Goal: Task Accomplishment & Management: Manage account settings

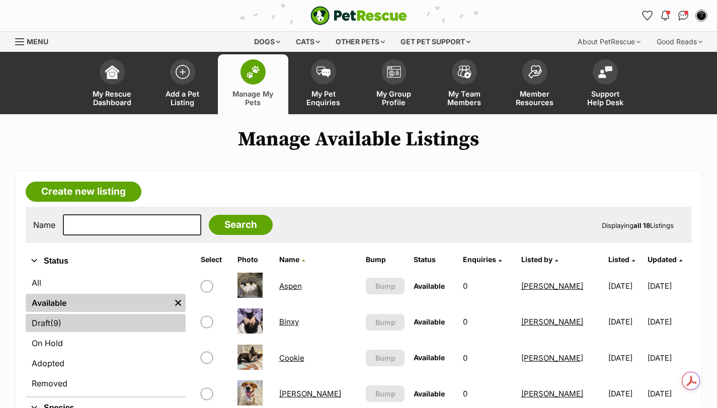
click at [130, 327] on link "Draft (9) Items" at bounding box center [106, 323] width 160 height 18
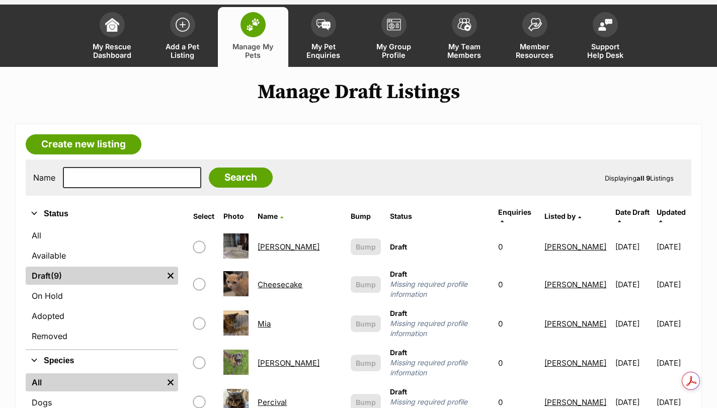
scroll to position [50, 0]
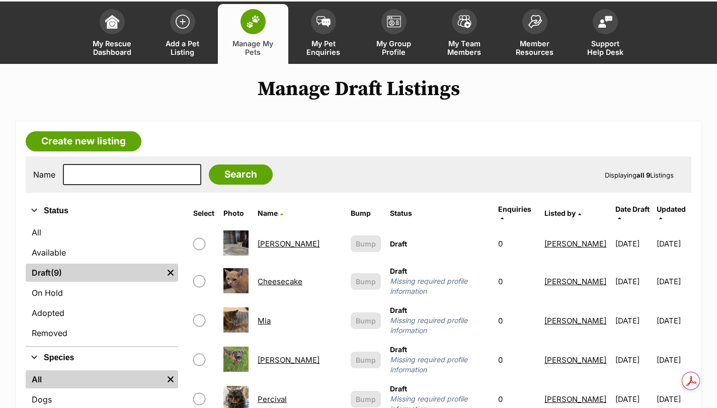
click at [271, 316] on link "Mia" at bounding box center [264, 321] width 13 height 10
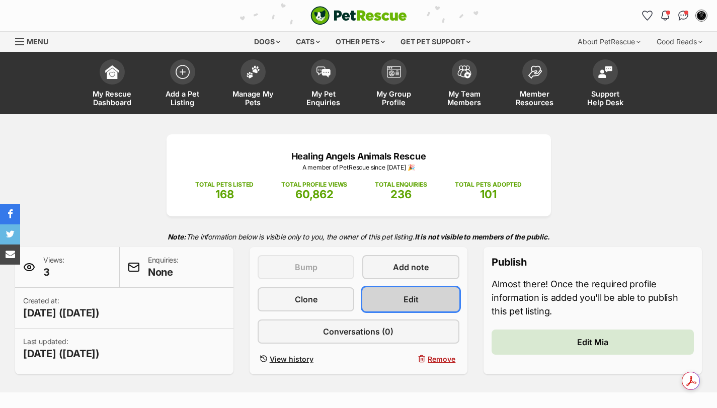
click at [405, 309] on link "Edit" at bounding box center [410, 299] width 97 height 24
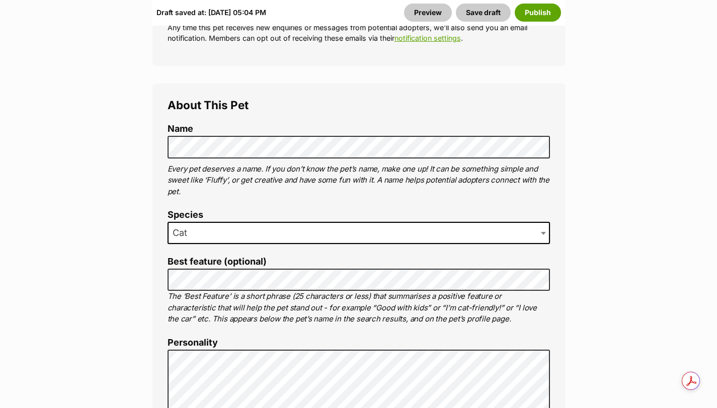
scroll to position [604, 0]
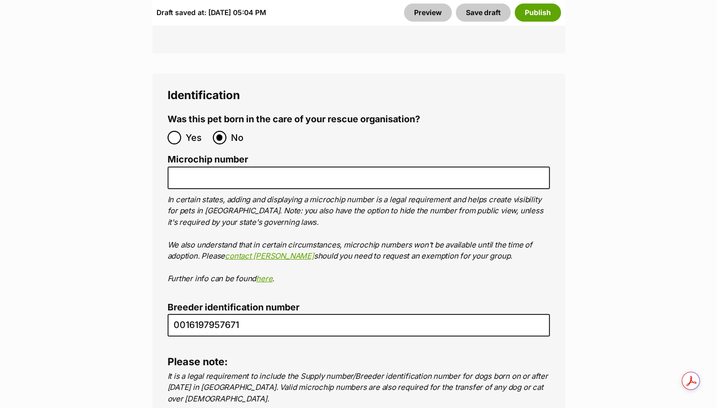
scroll to position [3556, 0]
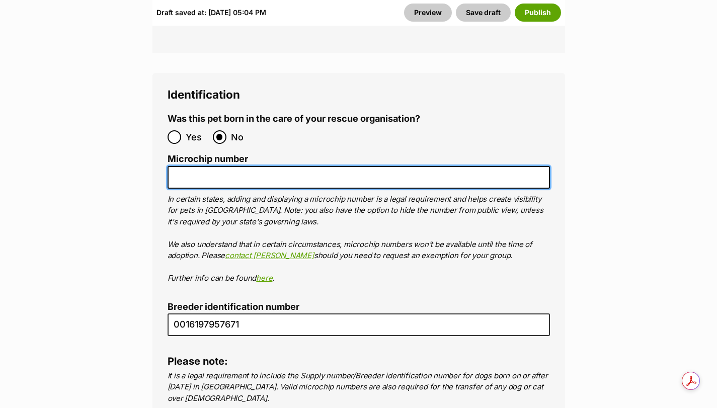
click at [210, 166] on input "Microchip number" at bounding box center [359, 177] width 382 height 23
paste input "991003002805606"
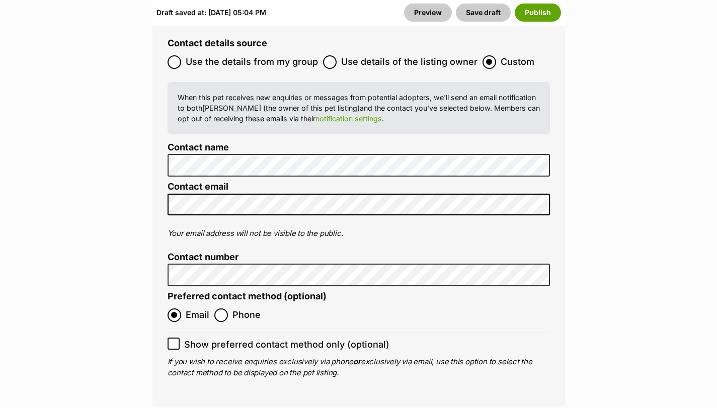
scroll to position [4009, 0]
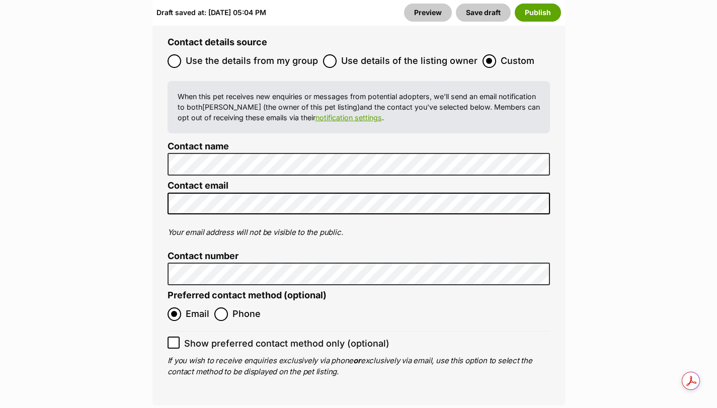
type input "991003002805606"
click at [177, 337] on input "Show preferred contact method only (optional)" at bounding box center [174, 343] width 12 height 12
checkbox input "true"
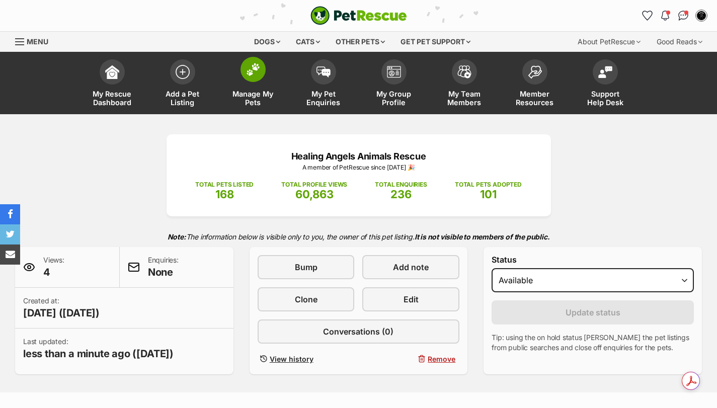
click at [256, 68] on img at bounding box center [253, 69] width 14 height 13
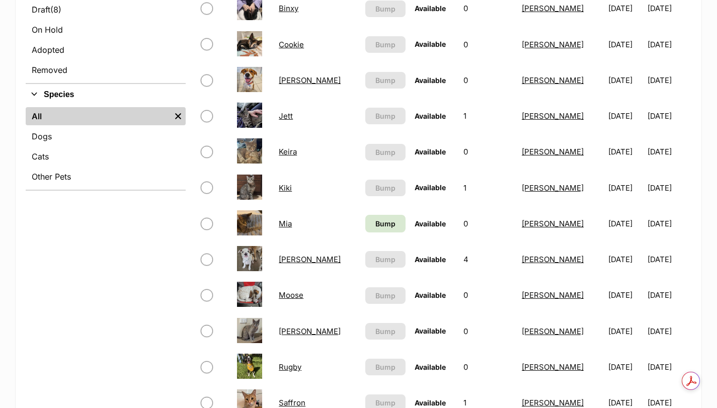
scroll to position [369, 0]
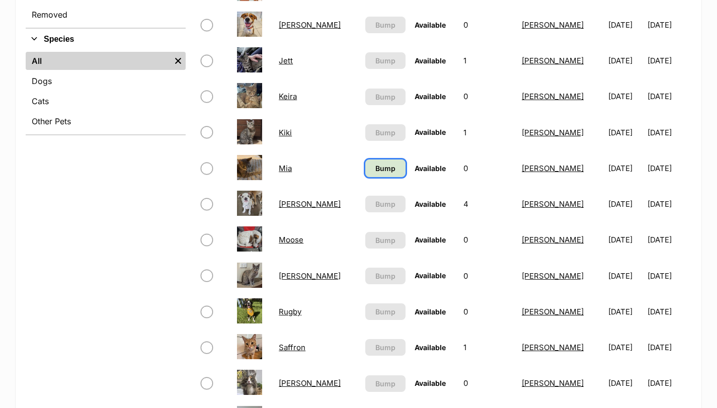
click at [375, 167] on span "Bump" at bounding box center [385, 168] width 20 height 11
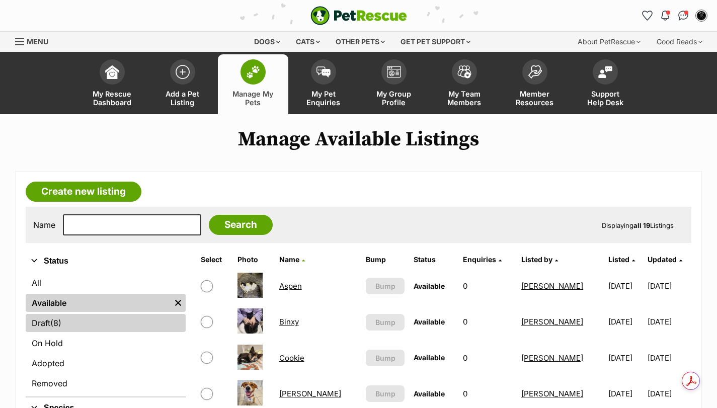
click at [94, 325] on link "Draft (8) Items" at bounding box center [106, 323] width 160 height 18
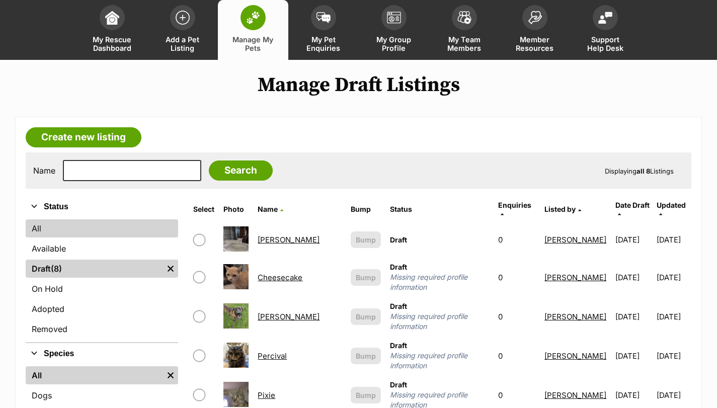
scroll to position [50, 0]
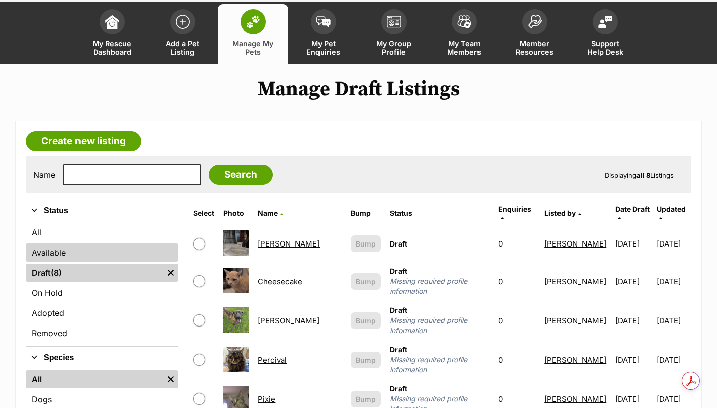
click at [103, 249] on link "Available" at bounding box center [102, 253] width 152 height 18
